Goal: Check status: Check status

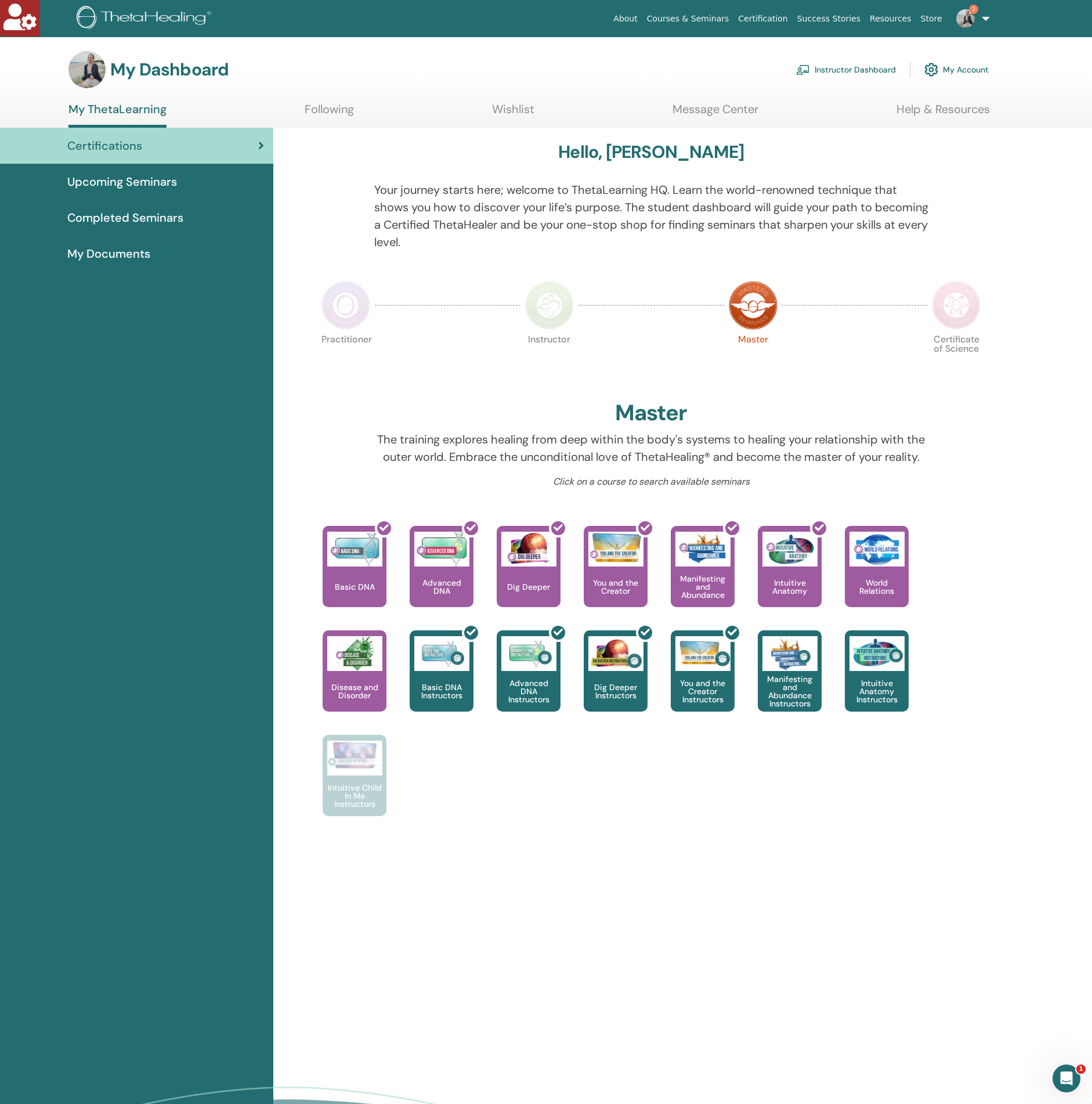
click at [976, 13] on span "2" at bounding box center [973, 9] width 9 height 9
drag, startPoint x: 822, startPoint y: 105, endPoint x: 825, endPoint y: 99, distance: 6.7
click at [822, 105] on ul "My ThetaLearning Following Wishlist Message Center Help & Resources" at bounding box center [529, 114] width 922 height 25
click at [840, 74] on link "Instructor Dashboard" at bounding box center [845, 69] width 100 height 25
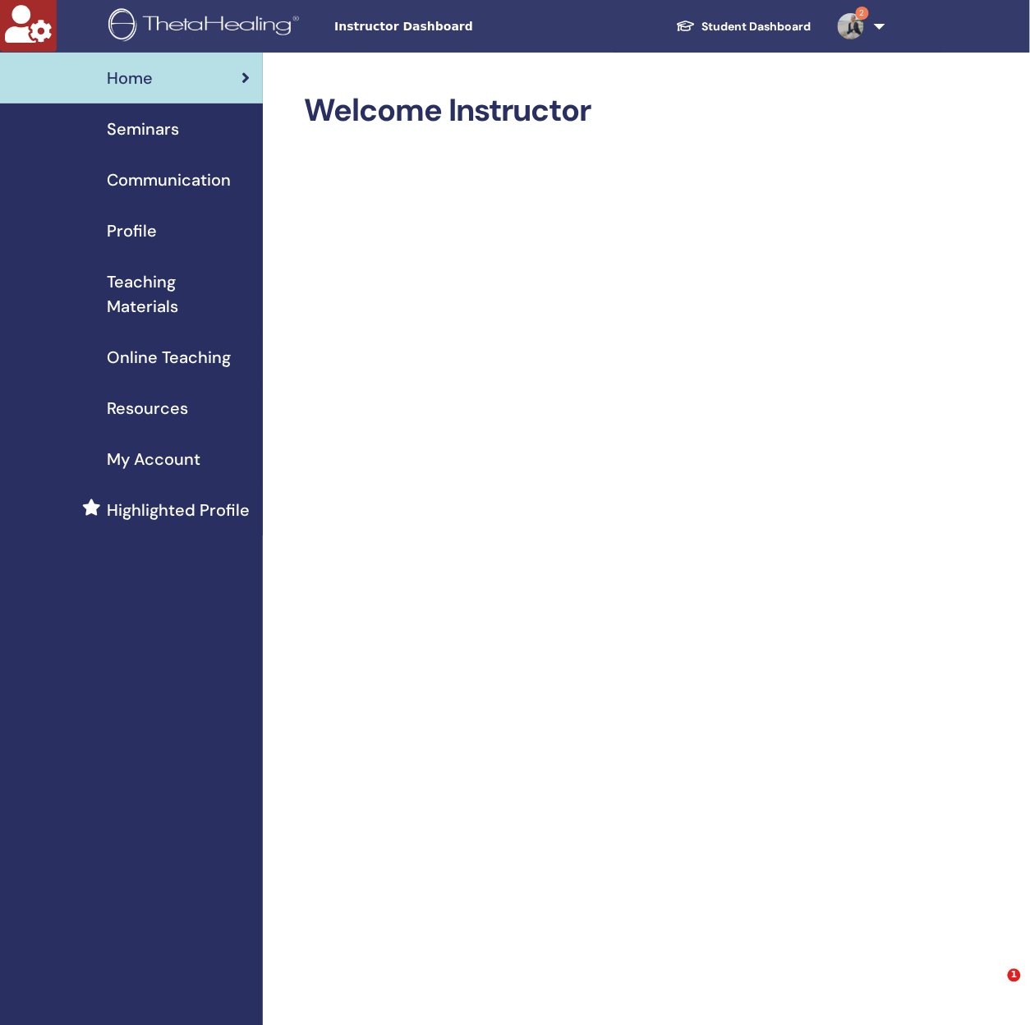
click at [149, 244] on link "Profile" at bounding box center [131, 230] width 263 height 51
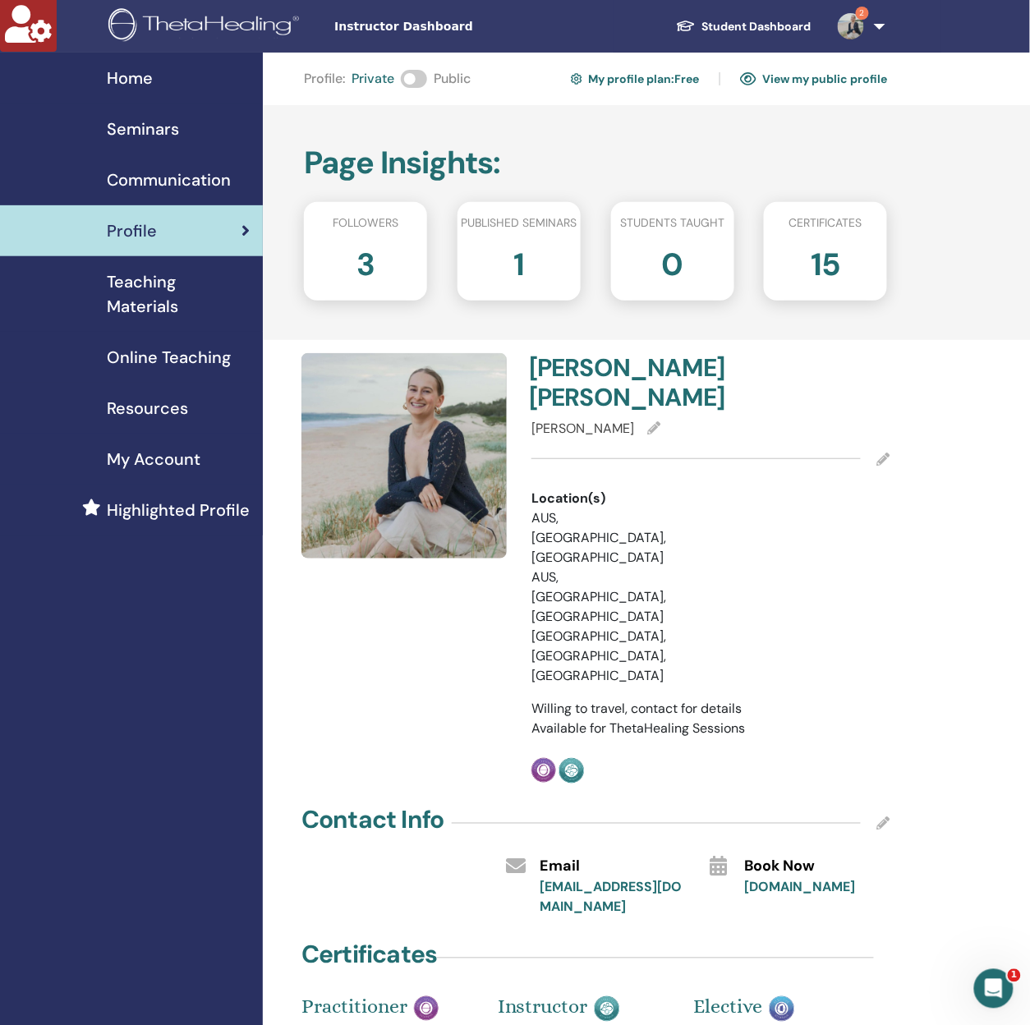
click at [133, 129] on span "Seminars" at bounding box center [143, 129] width 72 height 25
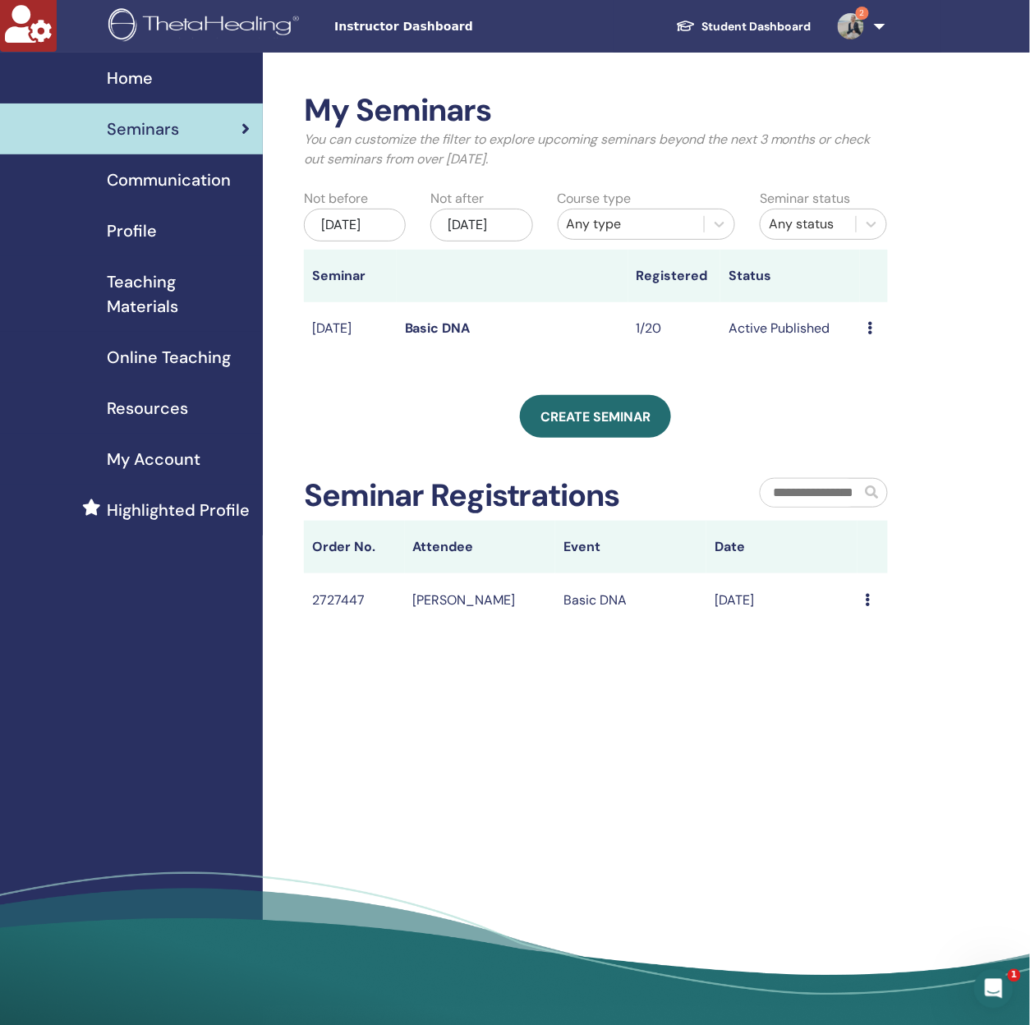
click at [117, 451] on span "My Account" at bounding box center [154, 459] width 94 height 25
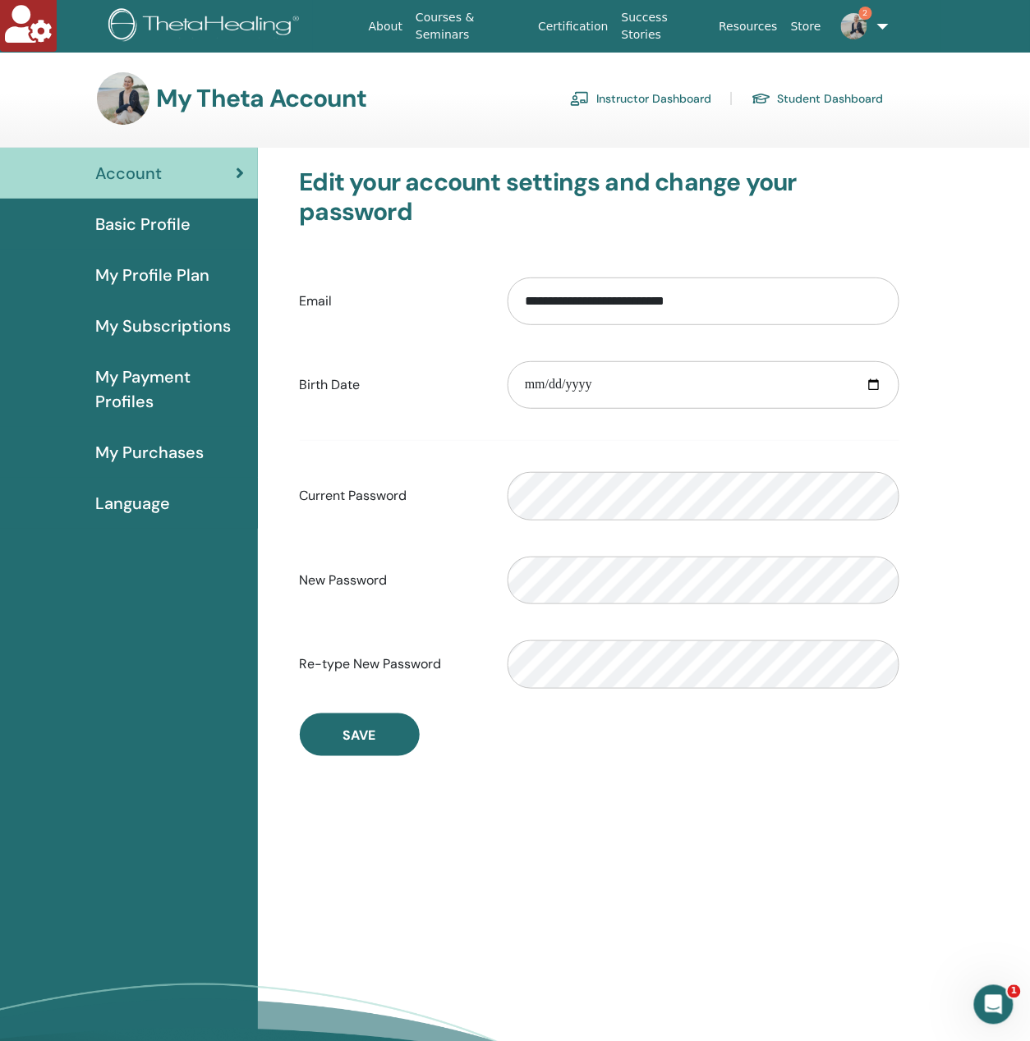
click at [130, 386] on span "My Payment Profiles" at bounding box center [169, 389] width 149 height 49
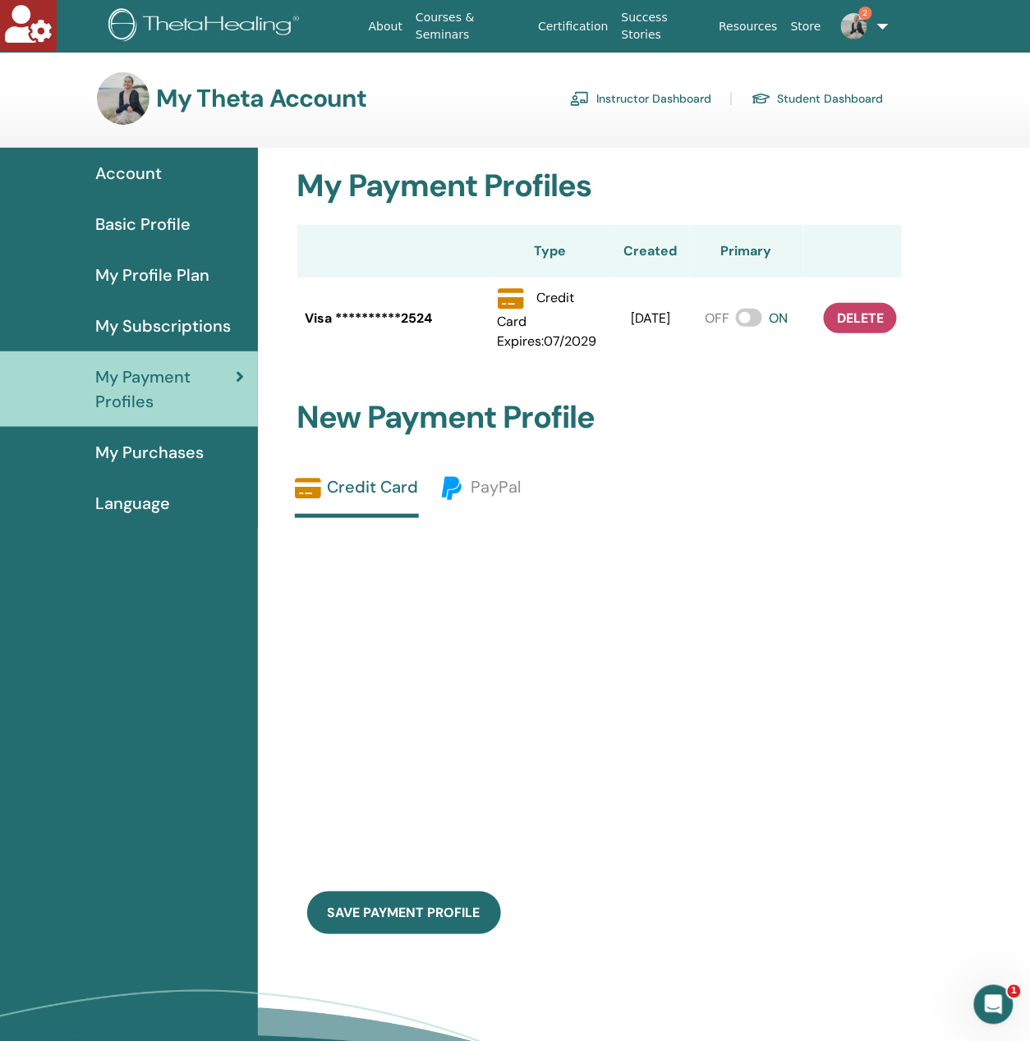
click at [178, 447] on span "My Purchases" at bounding box center [149, 452] width 108 height 25
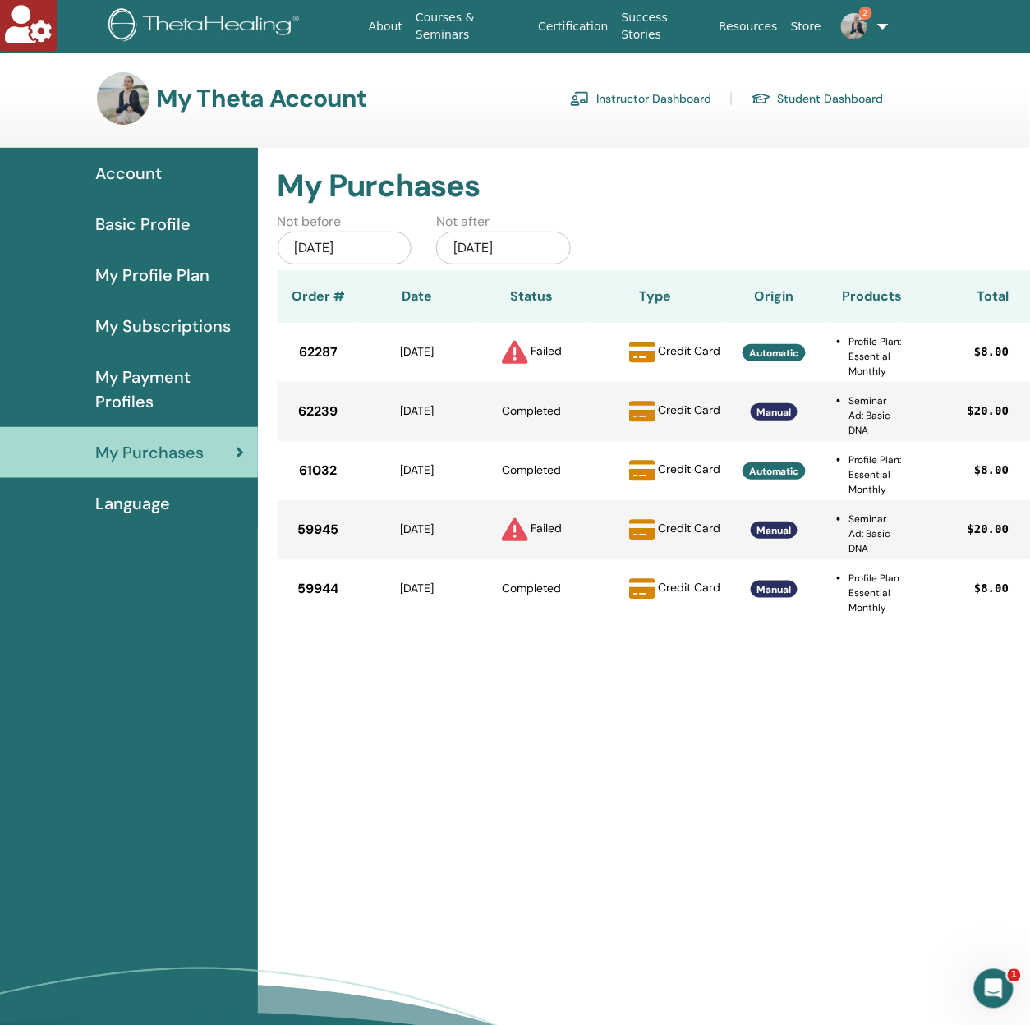
click at [319, 414] on span "62239" at bounding box center [318, 411] width 39 height 20
drag, startPoint x: 455, startPoint y: 411, endPoint x: 491, endPoint y: 411, distance: 36.1
click at [457, 411] on div "Sep/16, 2025" at bounding box center [417, 410] width 115 height 17
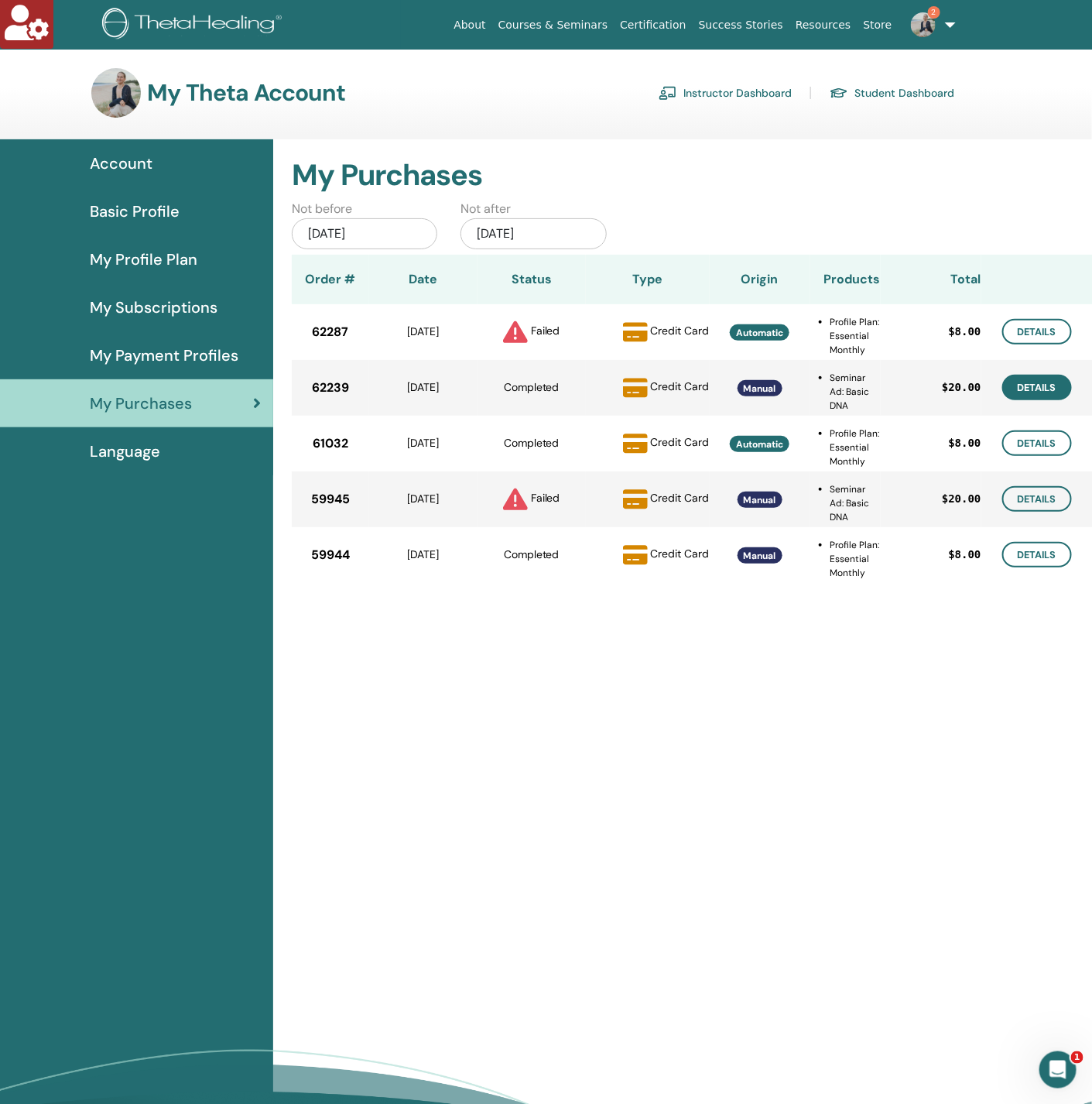
click at [970, 387] on link "Details" at bounding box center [1037, 387] width 70 height 25
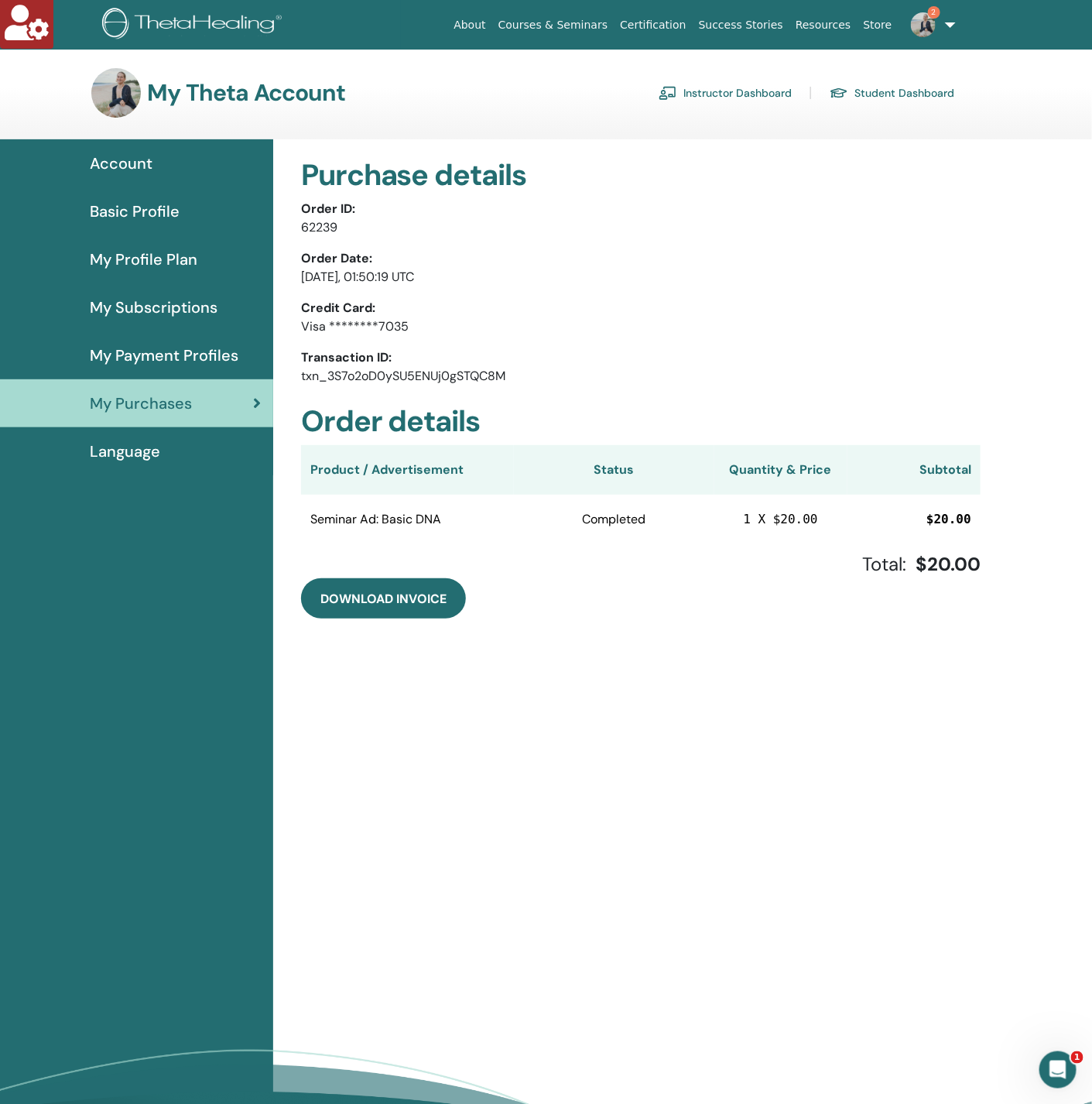
click at [446, 367] on p "txn_3S7o2oD0ySU5ENUj0gSTQC8M" at bounding box center [640, 376] width 680 height 19
click at [432, 392] on div "Purchase details Order ID: 62239 Order Date: September/16, 2025, 01:50:19 UTC C…" at bounding box center [641, 388] width 717 height 498
click at [430, 390] on div "Purchase details Order ID: 62239 Order Date: September/16, 2025, 01:50:19 UTC C…" at bounding box center [641, 388] width 717 height 498
click at [438, 374] on p "txn_3S7o2oD0ySU5ENUj0gSTQC8M" at bounding box center [640, 376] width 680 height 19
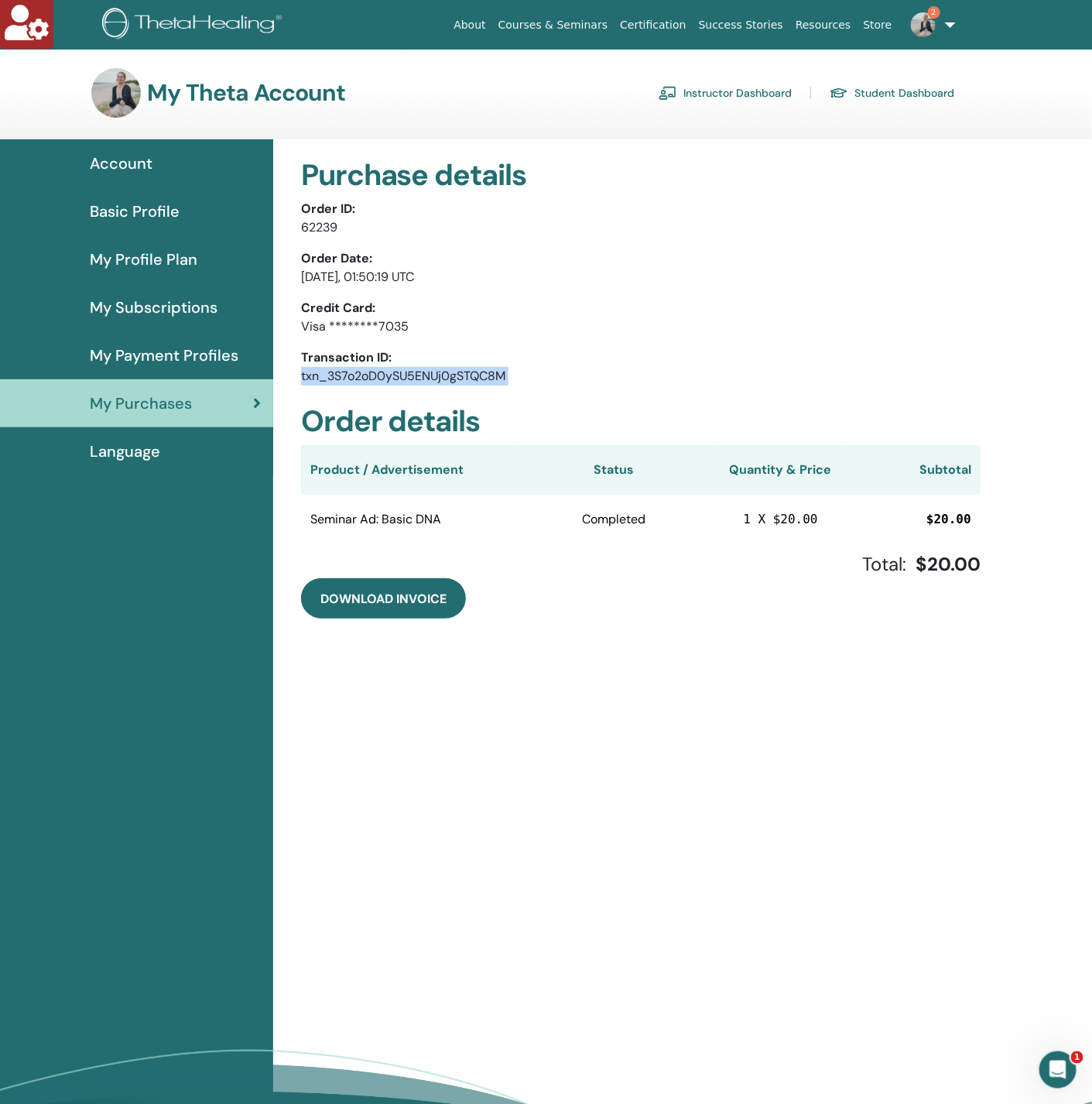
click at [438, 374] on p "txn_3S7o2oD0ySU5ENUj0gSTQC8M" at bounding box center [640, 376] width 680 height 19
copy div "txn_3S7o2oD0ySU5ENUj0gSTQC8M"
click at [704, 93] on link "Instructor Dashboard" at bounding box center [725, 92] width 133 height 25
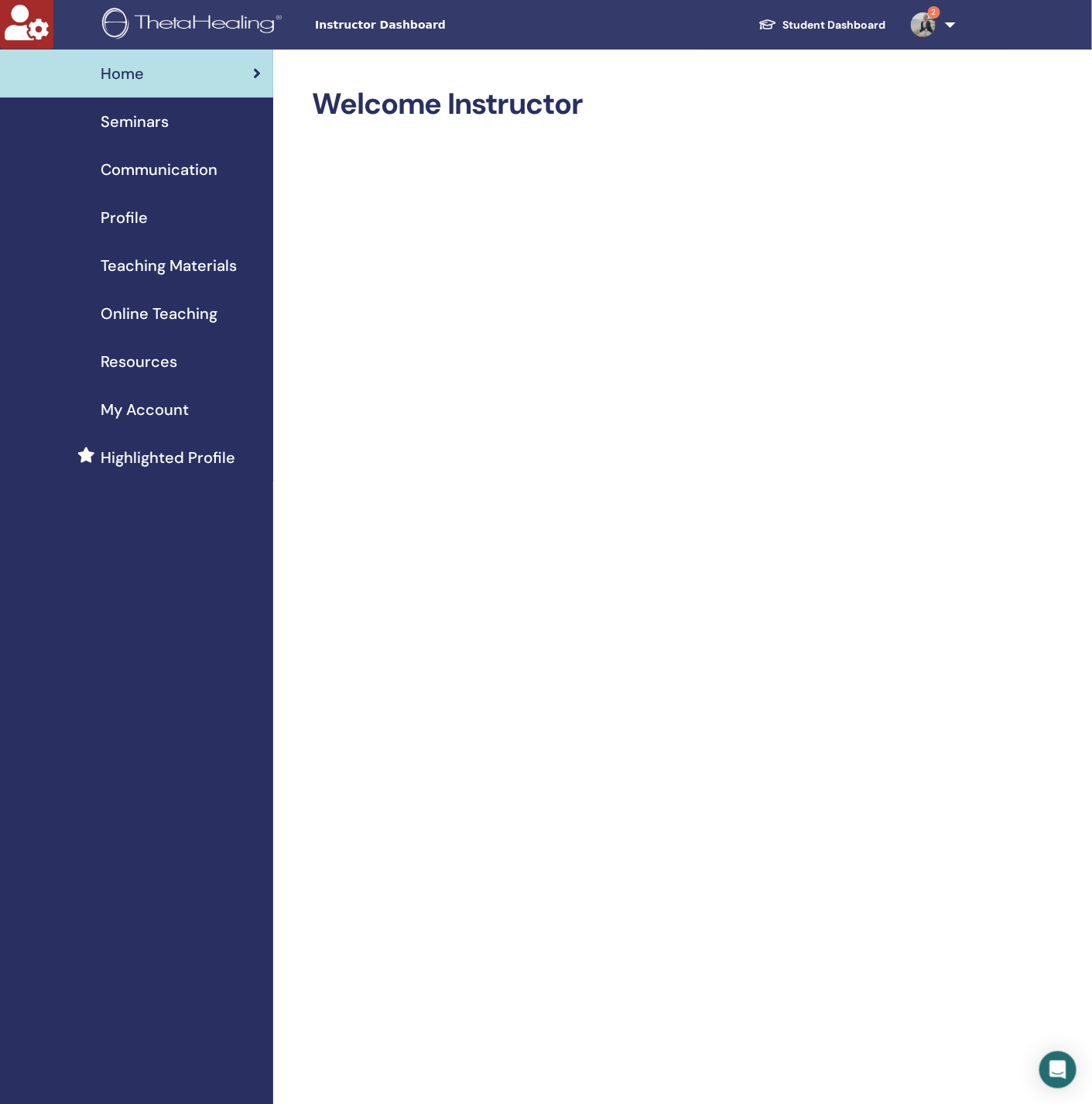
click at [140, 193] on link "Profile" at bounding box center [137, 217] width 273 height 48
